Goal: Task Accomplishment & Management: Manage account settings

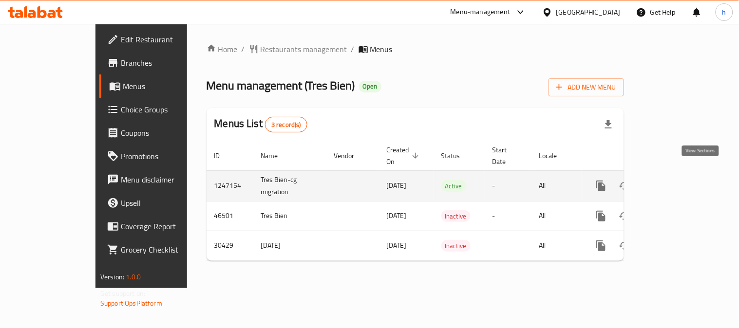
click at [677, 180] on icon "enhanced table" at bounding box center [671, 186] width 12 height 12
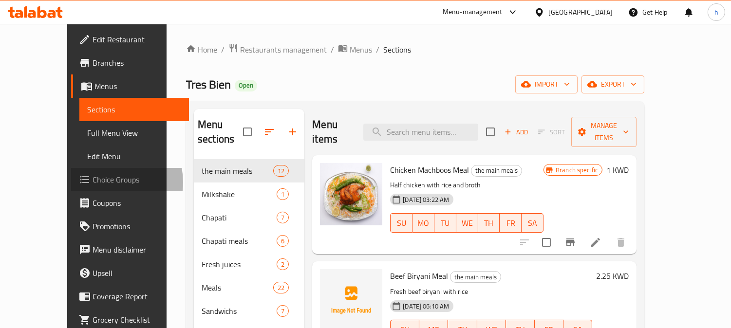
click at [93, 183] on span "Choice Groups" at bounding box center [137, 180] width 89 height 12
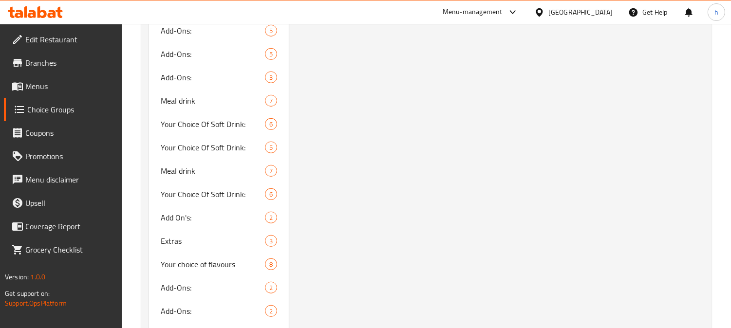
scroll to position [1298, 0]
click at [174, 104] on span "Meal drink" at bounding box center [198, 100] width 75 height 12
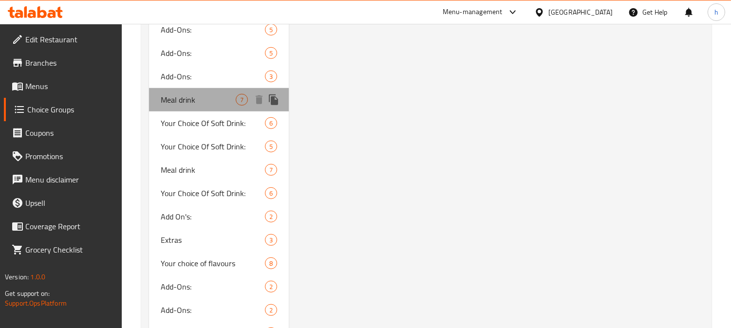
click at [174, 100] on span "Meal drink" at bounding box center [198, 100] width 75 height 12
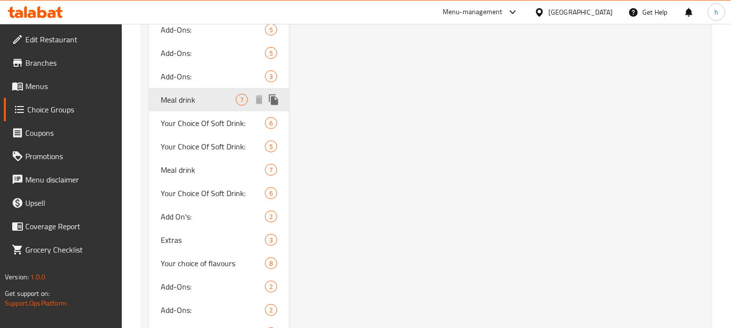
click at [174, 100] on span "Meal drink" at bounding box center [198, 100] width 75 height 12
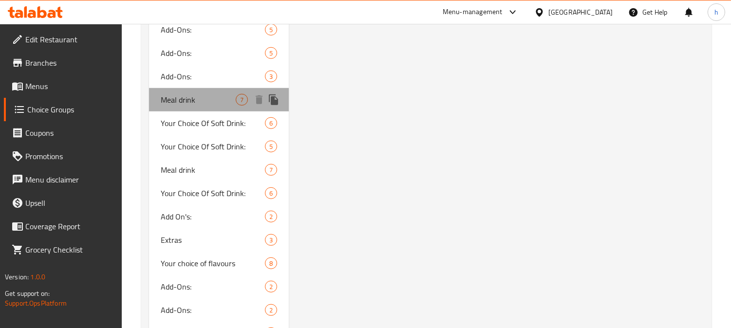
click at [174, 100] on span "Meal drink" at bounding box center [198, 100] width 75 height 12
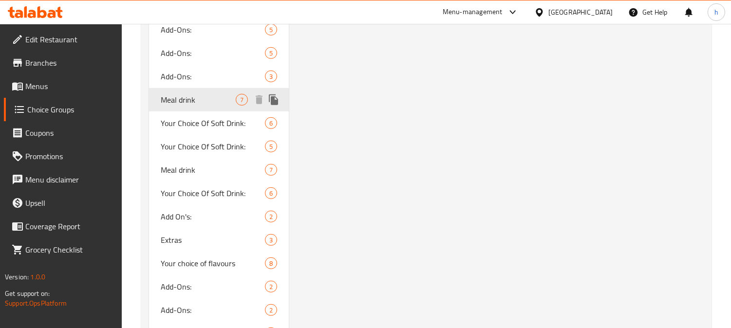
click at [174, 100] on span "Meal drink" at bounding box center [198, 100] width 75 height 12
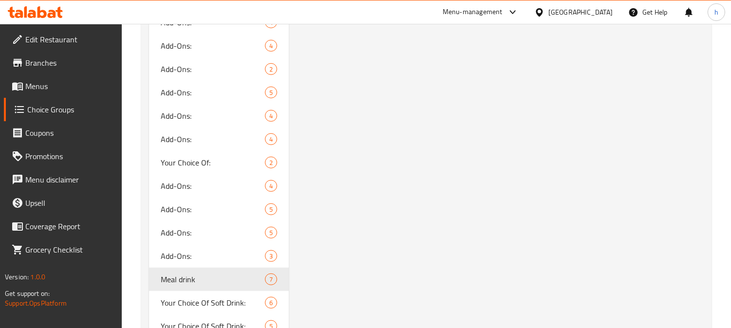
scroll to position [1244, 0]
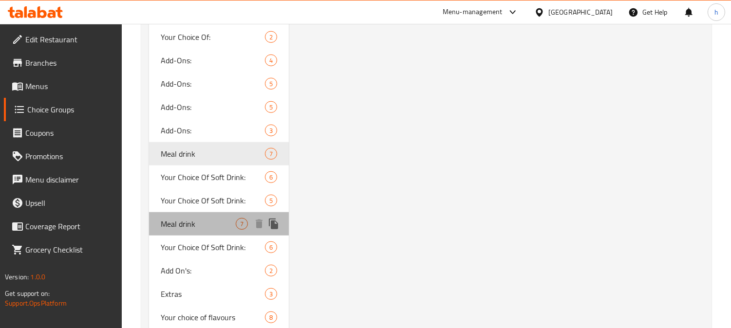
click at [172, 226] on span "Meal drink" at bounding box center [198, 224] width 75 height 12
click at [175, 225] on span "Meal drink" at bounding box center [198, 224] width 75 height 12
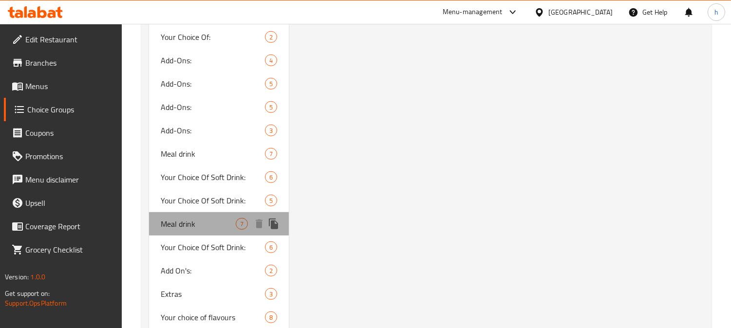
type input "مشروب الوجبه"
click at [175, 225] on span "Meal drink" at bounding box center [198, 224] width 75 height 12
click at [177, 223] on span "Meal drink" at bounding box center [198, 224] width 75 height 12
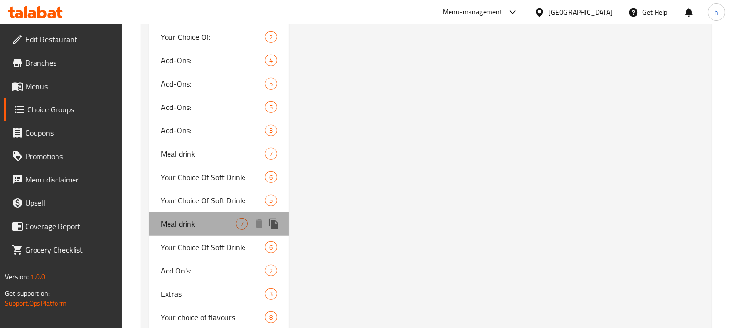
click at [177, 223] on span "Meal drink" at bounding box center [198, 224] width 75 height 12
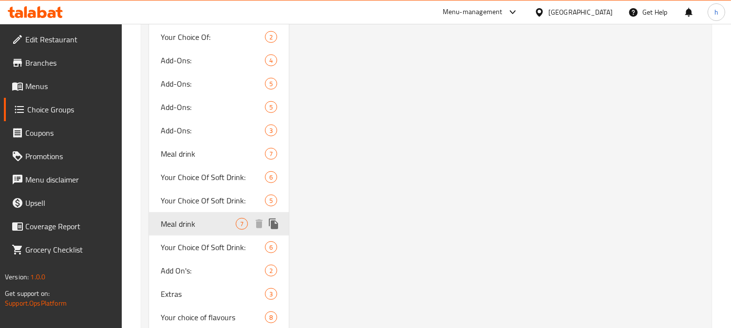
click at [177, 223] on span "Meal drink" at bounding box center [198, 224] width 75 height 12
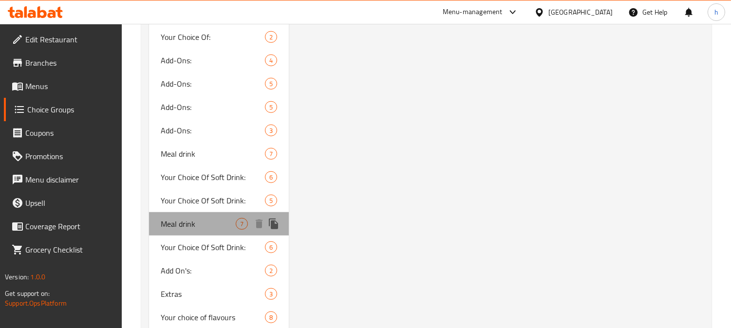
click at [177, 223] on span "Meal drink" at bounding box center [198, 224] width 75 height 12
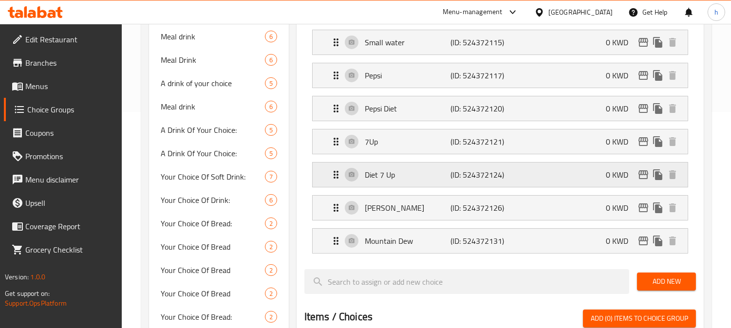
scroll to position [162, 0]
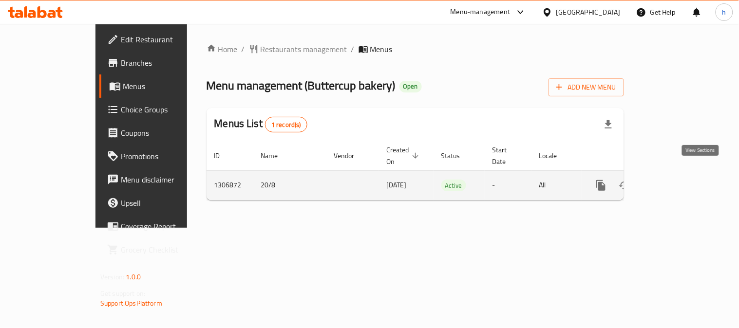
click at [677, 180] on icon "enhanced table" at bounding box center [671, 186] width 12 height 12
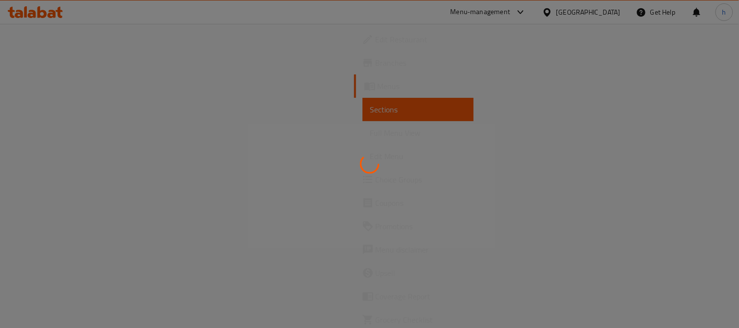
click at [61, 180] on div at bounding box center [369, 164] width 739 height 328
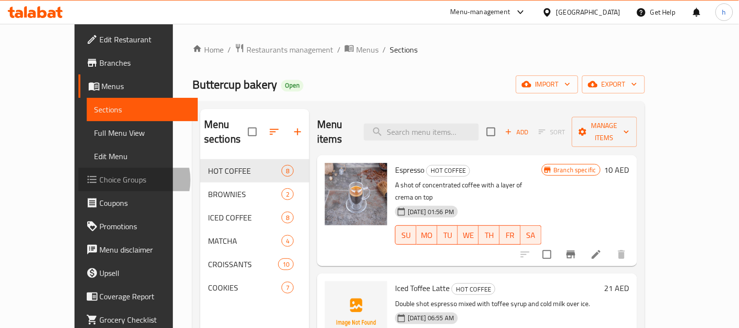
click at [100, 180] on span "Choice Groups" at bounding box center [145, 180] width 90 height 12
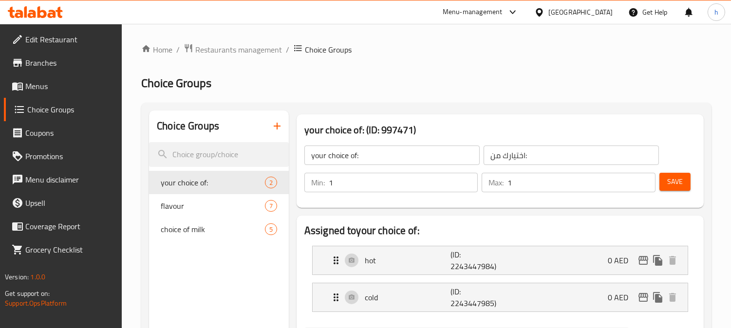
scroll to position [54, 0]
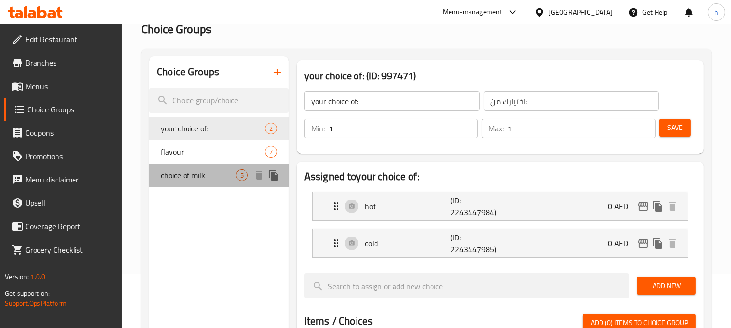
click at [186, 175] on span "choice of milk" at bounding box center [198, 175] width 75 height 12
type input "choice of milk"
type input "اختيار الحليب"
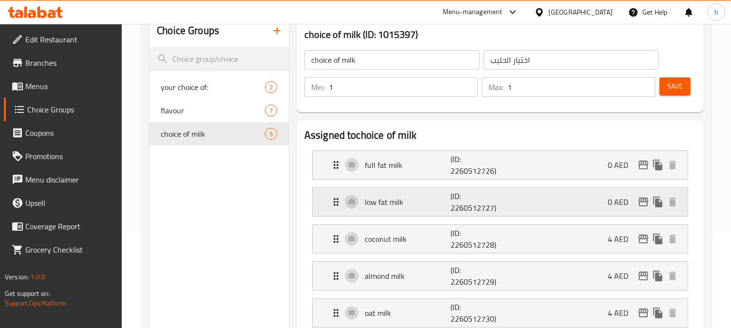
scroll to position [162, 0]
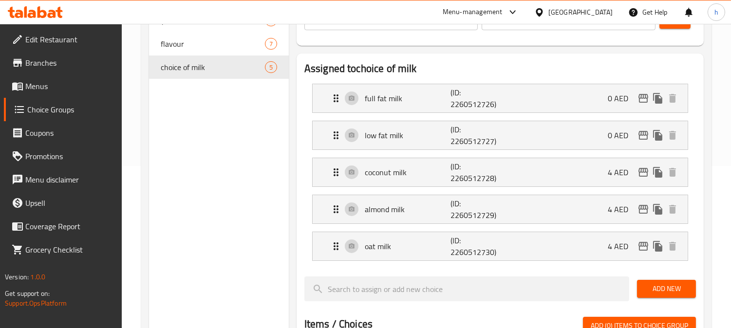
click at [36, 16] on icon at bounding box center [32, 14] width 8 height 8
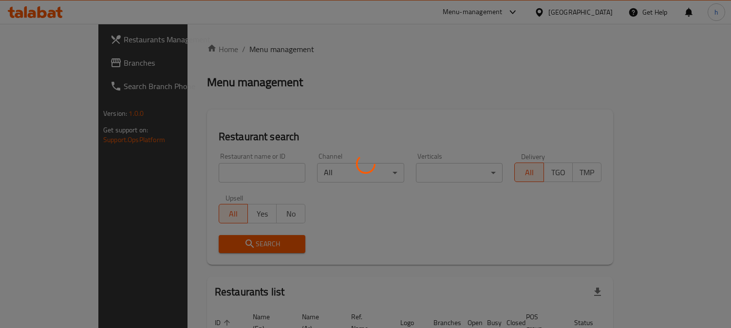
scroll to position [60, 0]
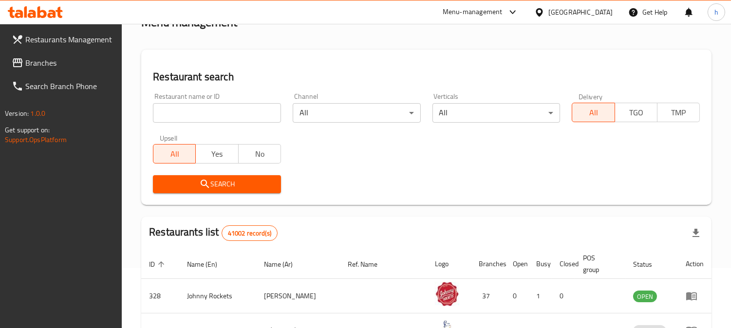
click at [37, 60] on div "Restaurants Management Branches Search Branch Phone Version: 1.0.0 Get support …" at bounding box center [365, 283] width 731 height 639
click at [36, 62] on span "Branches" at bounding box center [69, 63] width 89 height 12
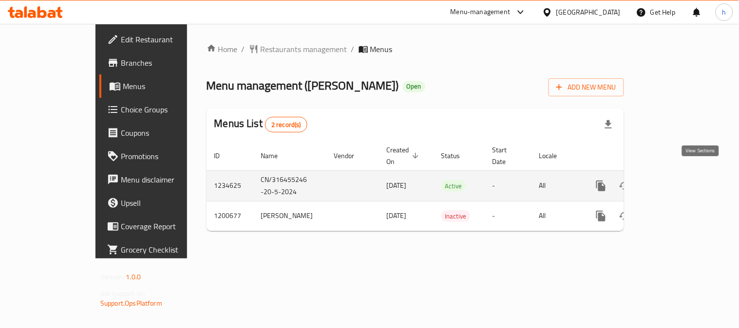
click at [677, 180] on icon "enhanced table" at bounding box center [671, 186] width 12 height 12
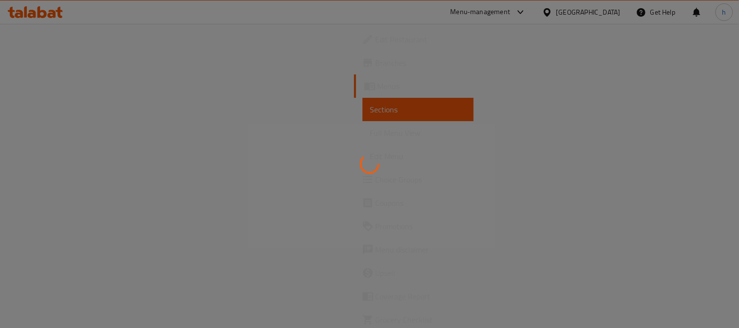
click at [39, 180] on div at bounding box center [369, 164] width 739 height 328
click at [45, 178] on div at bounding box center [369, 164] width 739 height 328
click at [47, 178] on div at bounding box center [369, 164] width 739 height 328
click at [59, 183] on div at bounding box center [369, 164] width 739 height 328
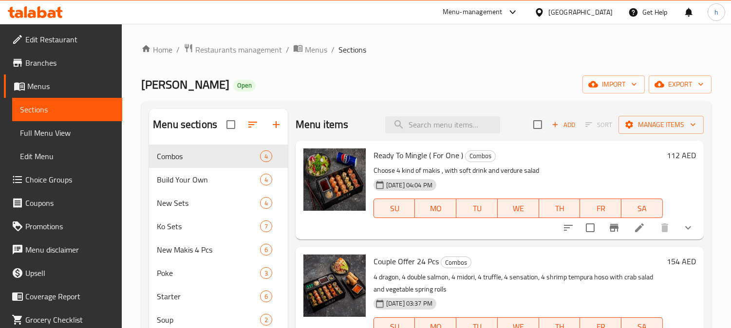
click at [52, 180] on span "Choice Groups" at bounding box center [69, 180] width 89 height 12
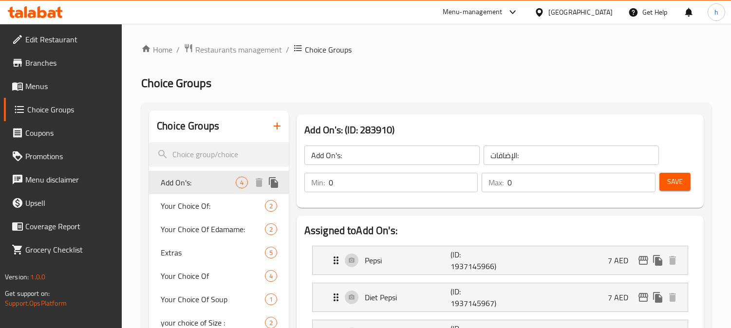
click at [184, 186] on span "Add On's:" at bounding box center [198, 183] width 75 height 12
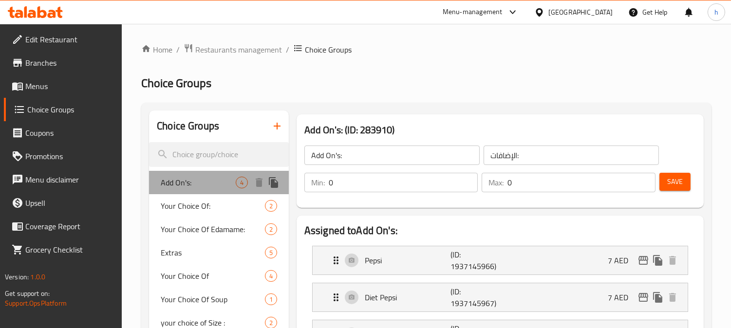
click at [184, 186] on span "Add On's:" at bounding box center [198, 183] width 75 height 12
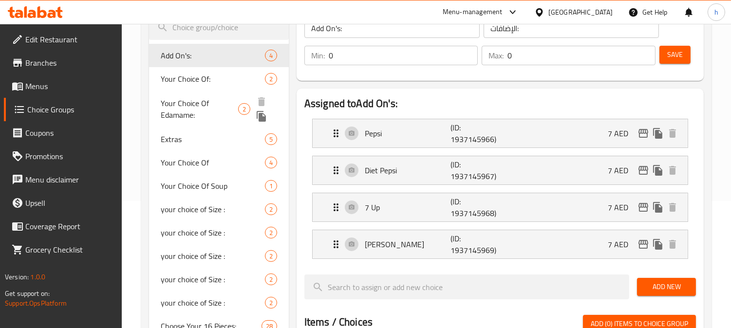
scroll to position [108, 0]
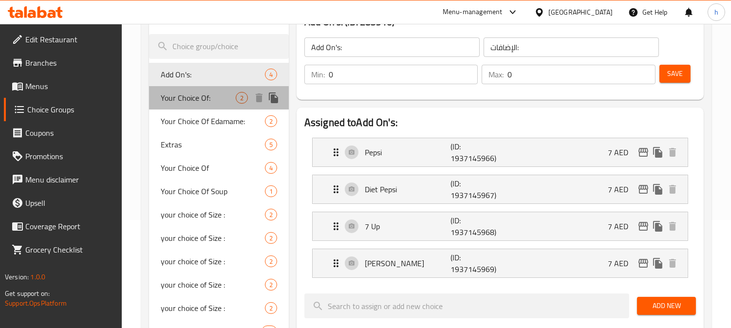
click at [184, 95] on span "Your Choice Of:" at bounding box center [198, 98] width 75 height 12
type input "Your Choice Of:"
type input "اختيارك من:"
type input "1"
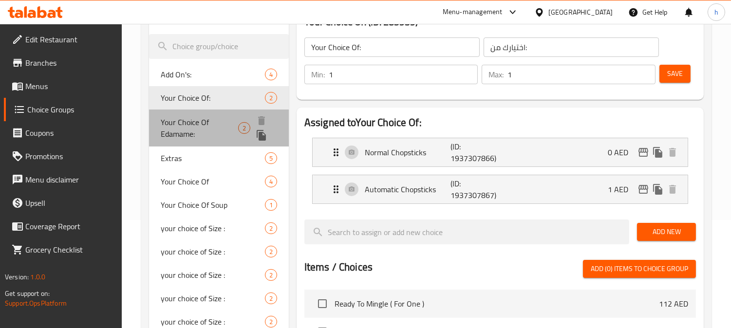
click at [180, 122] on span "Your Choice Of Edamame:" at bounding box center [199, 127] width 77 height 23
type input "Your Choice Of Edamame:"
type input "إختيارك من ادامامي:"
type input "0"
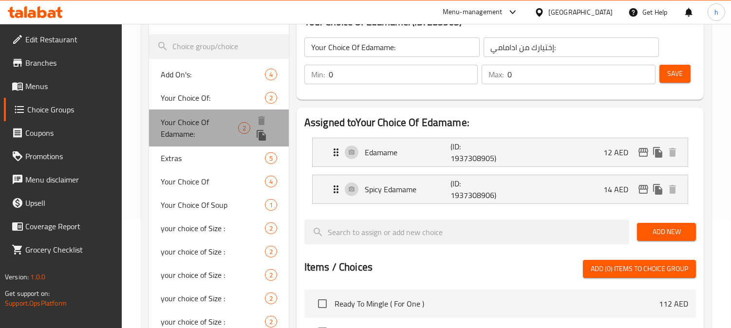
click at [180, 122] on span "Your Choice Of Edamame:" at bounding box center [199, 127] width 77 height 23
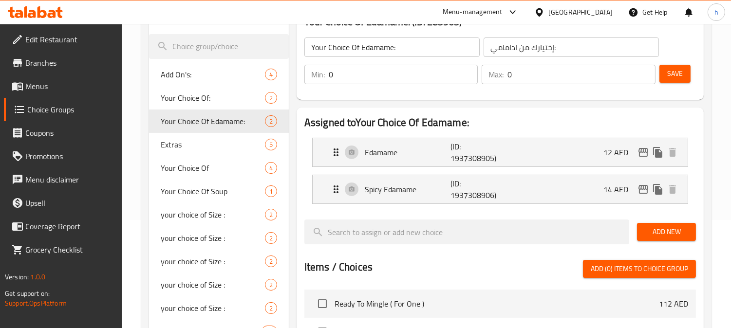
click at [28, 7] on icon at bounding box center [35, 12] width 55 height 12
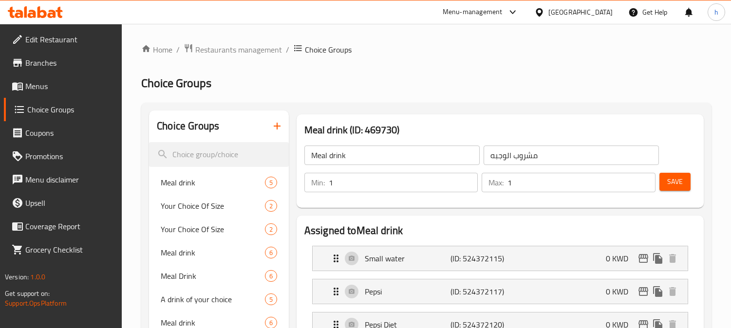
scroll to position [162, 0]
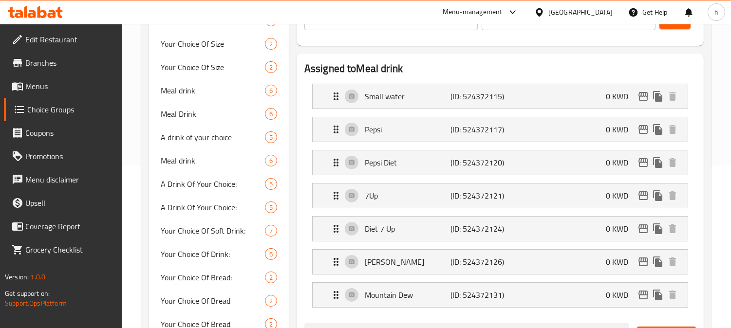
click at [25, 7] on icon at bounding box center [25, 11] width 3 height 11
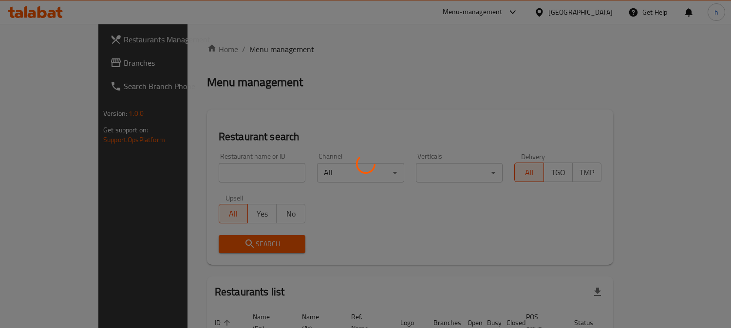
scroll to position [60, 0]
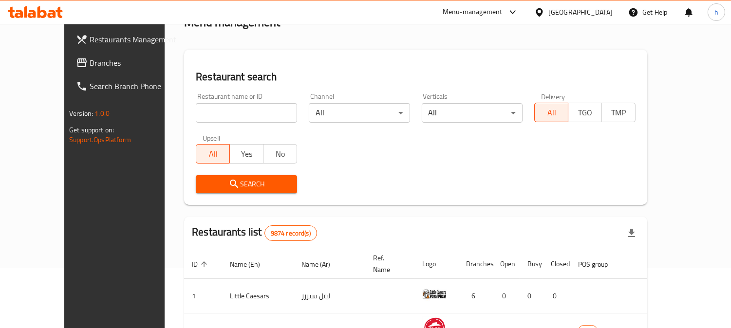
click at [90, 57] on span "Branches" at bounding box center [134, 63] width 89 height 12
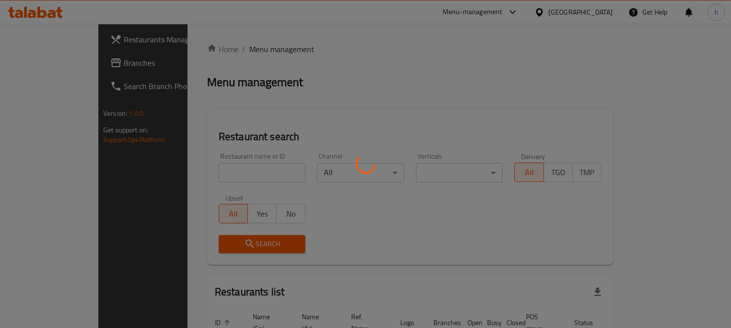
scroll to position [60, 0]
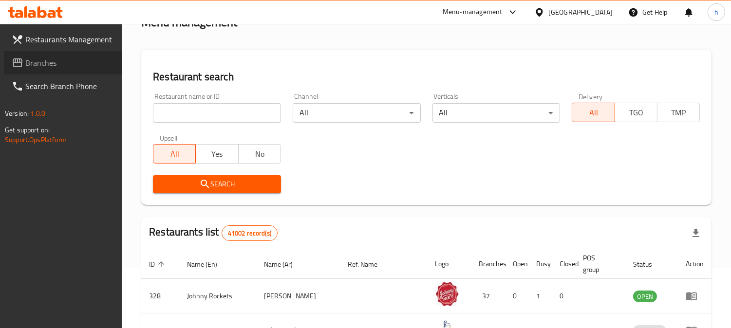
click at [39, 57] on span "Branches" at bounding box center [69, 63] width 89 height 12
